Goal: Transaction & Acquisition: Book appointment/travel/reservation

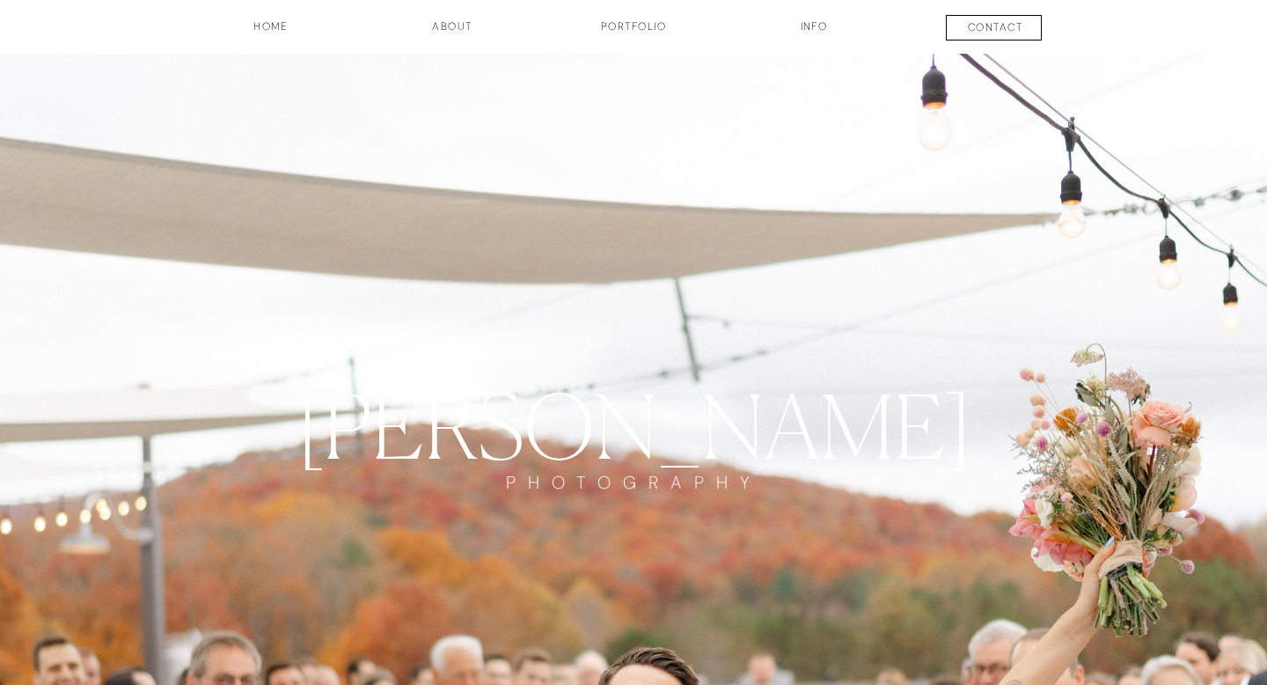
click at [821, 37] on h3 "INFO" at bounding box center [814, 33] width 88 height 30
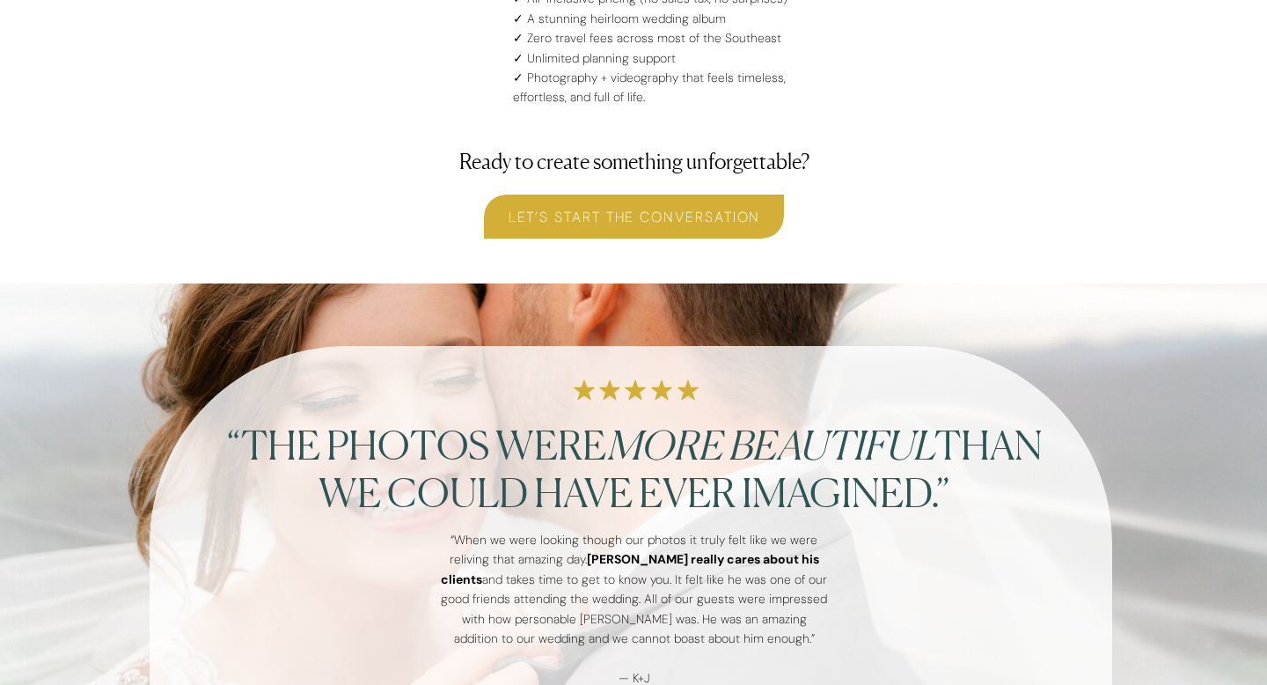
scroll to position [5219, 0]
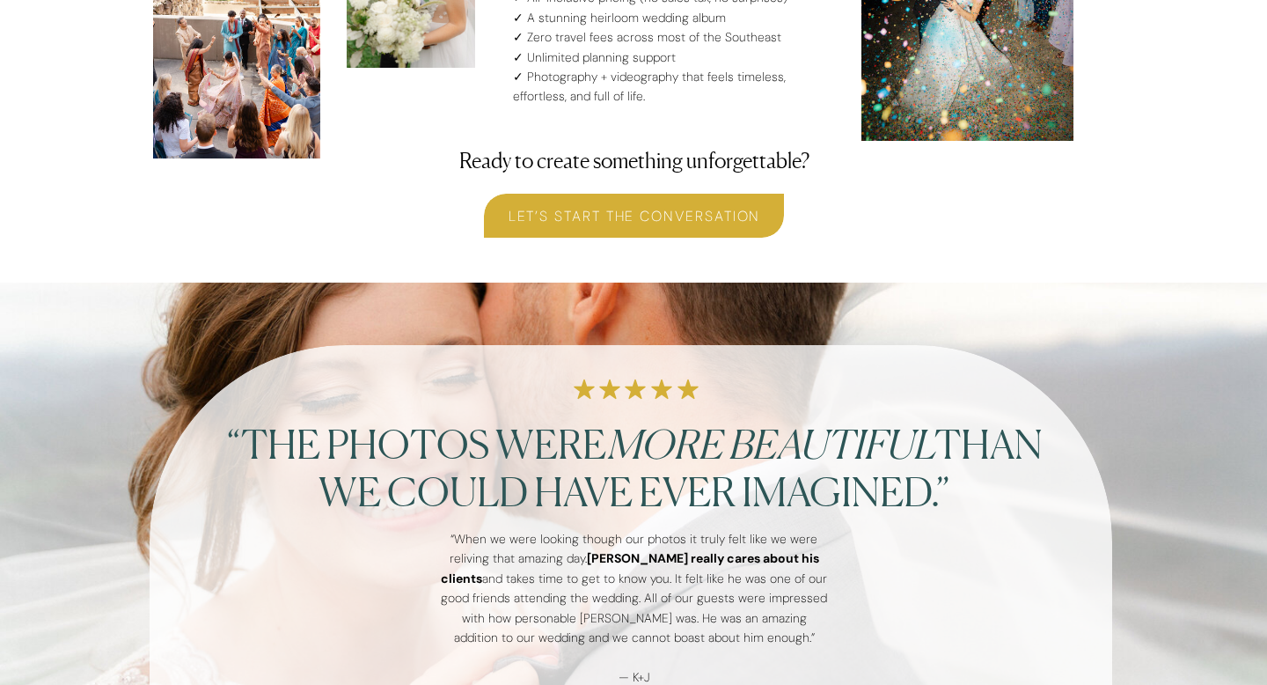
click at [684, 213] on h3 "Let’s Start the Conversation" at bounding box center [634, 215] width 299 height 20
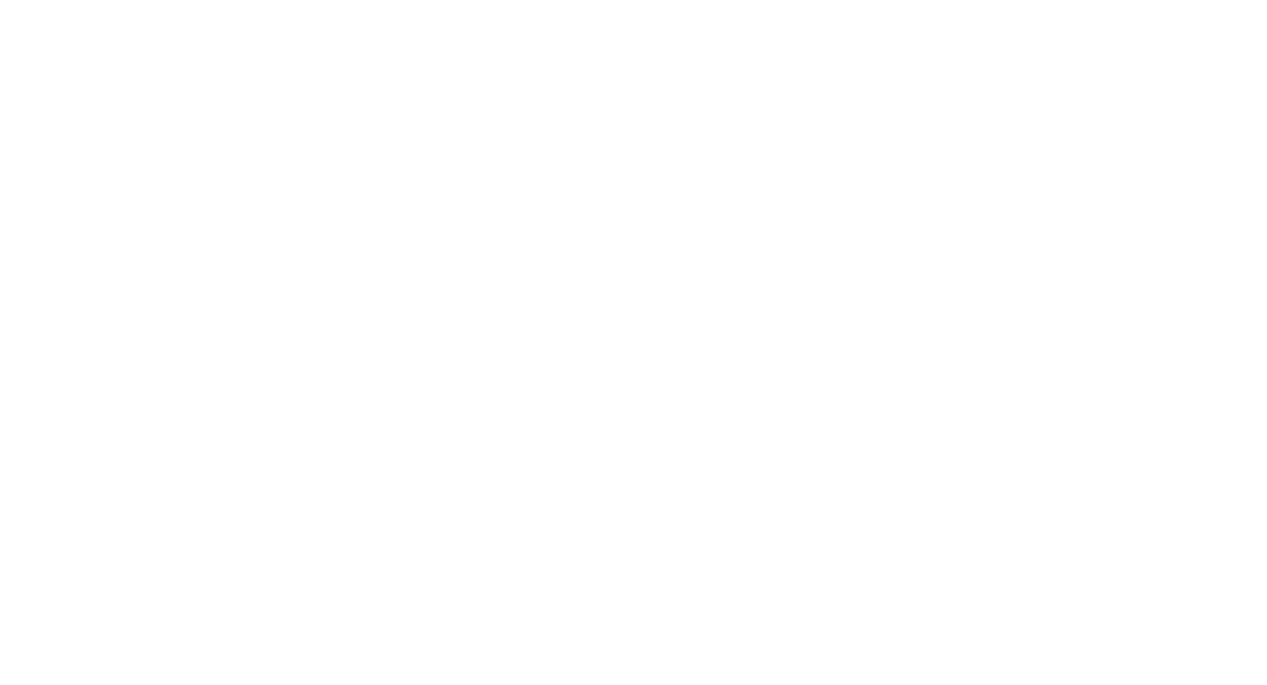
scroll to position [1777, 0]
